Goal: Task Accomplishment & Management: Complete application form

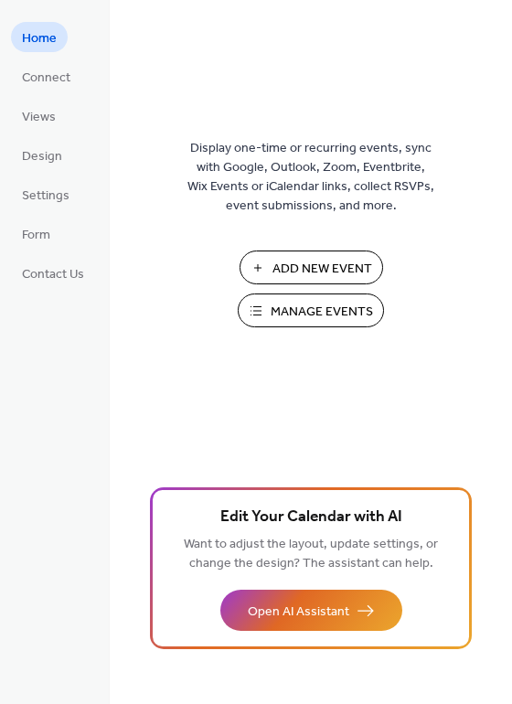
click at [306, 315] on span "Manage Events" at bounding box center [322, 312] width 102 height 19
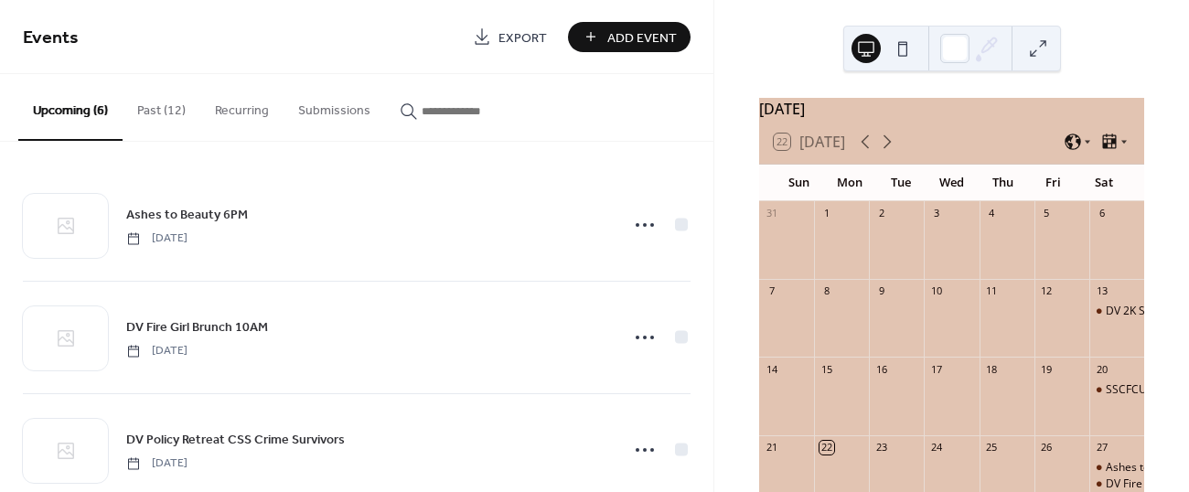
click at [639, 37] on span "Add Event" at bounding box center [641, 37] width 69 height 19
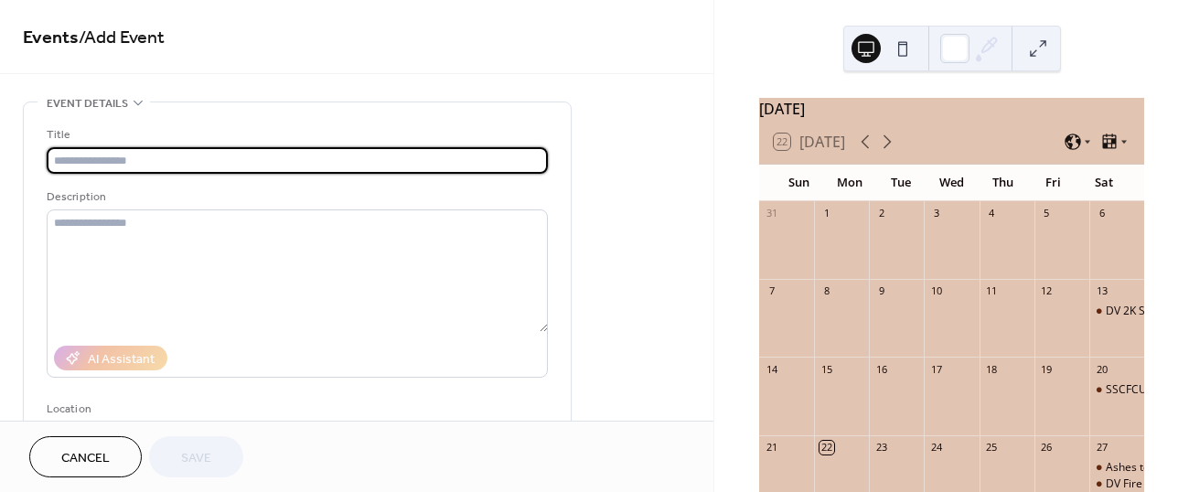
drag, startPoint x: 636, startPoint y: 44, endPoint x: 379, endPoint y: 160, distance: 281.2
click at [379, 160] on input "text" at bounding box center [297, 160] width 501 height 27
click at [344, 153] on input "text" at bounding box center [297, 160] width 501 height 27
click at [296, 157] on input "text" at bounding box center [297, 160] width 501 height 27
click at [298, 157] on input "text" at bounding box center [297, 160] width 501 height 27
